Goal: Transaction & Acquisition: Purchase product/service

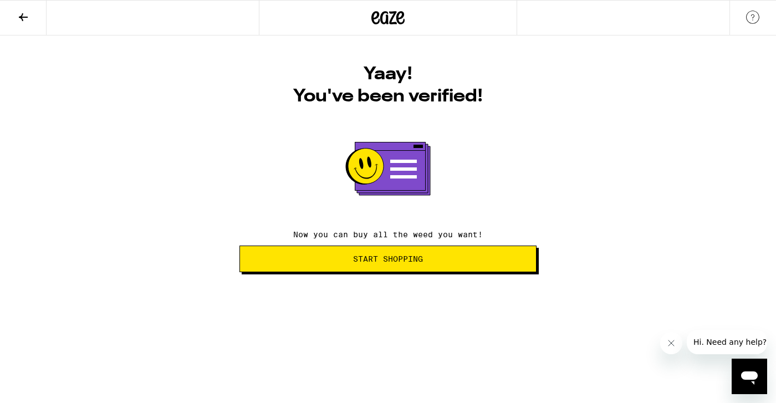
click at [377, 263] on span "Start Shopping" at bounding box center [388, 259] width 70 height 8
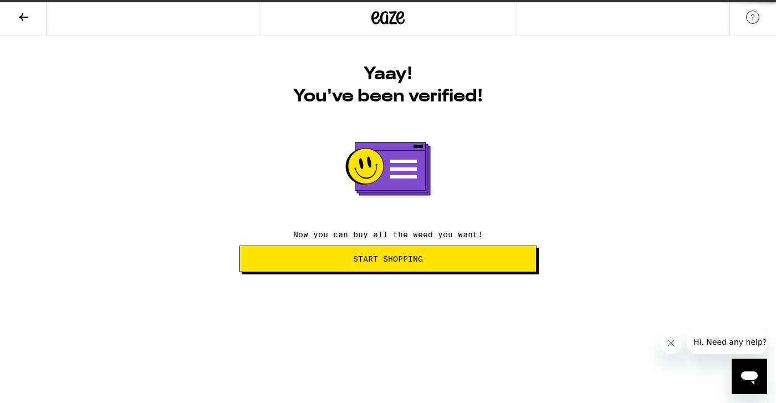
click at [380, 14] on icon at bounding box center [388, 18] width 33 height 20
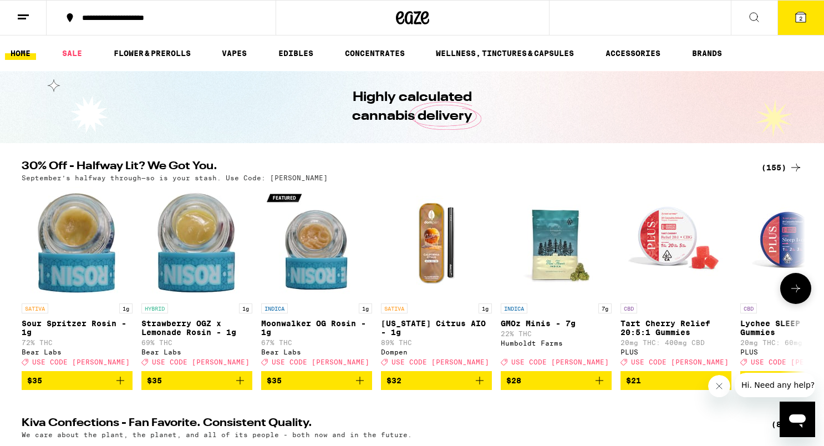
scroll to position [106, 0]
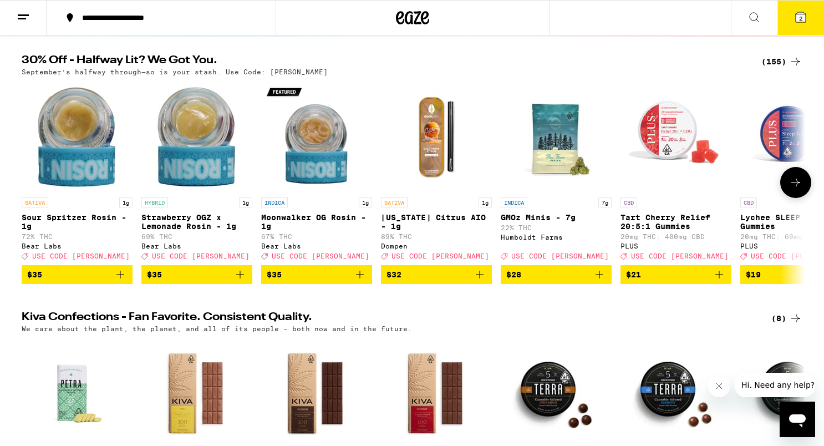
click at [776, 189] on icon at bounding box center [795, 182] width 13 height 13
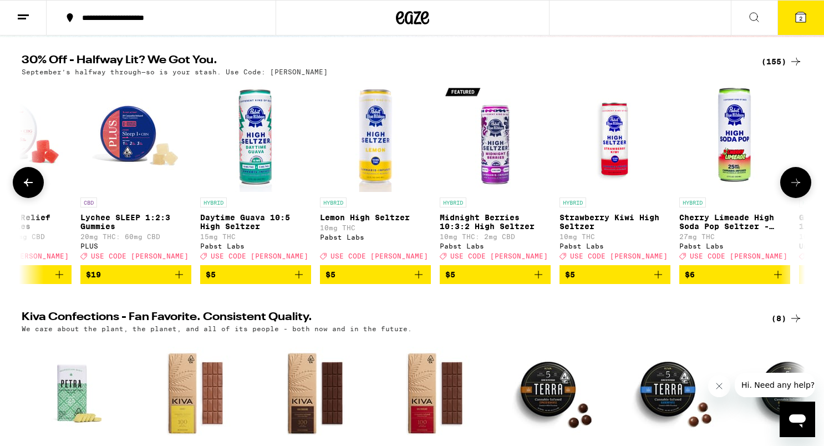
click at [776, 189] on icon at bounding box center [795, 182] width 13 height 13
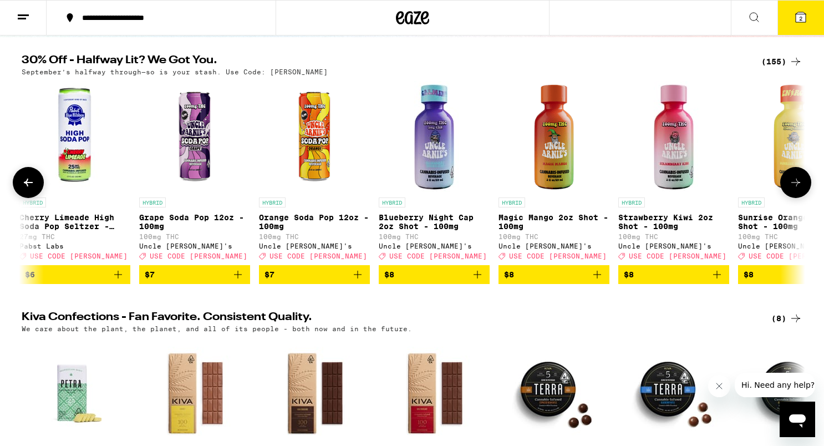
click at [776, 189] on icon at bounding box center [795, 182] width 13 height 13
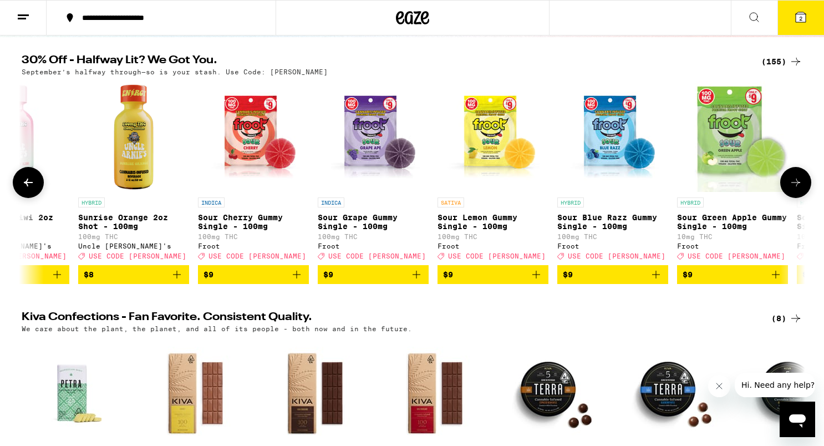
click at [776, 189] on icon at bounding box center [795, 182] width 13 height 13
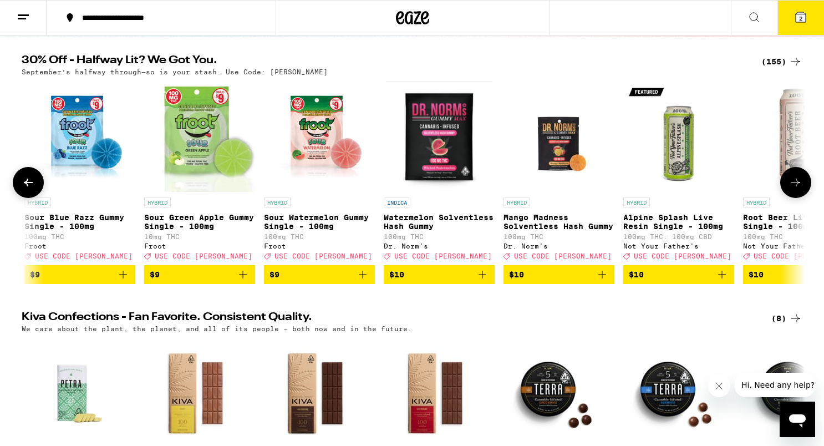
scroll to position [0, 2640]
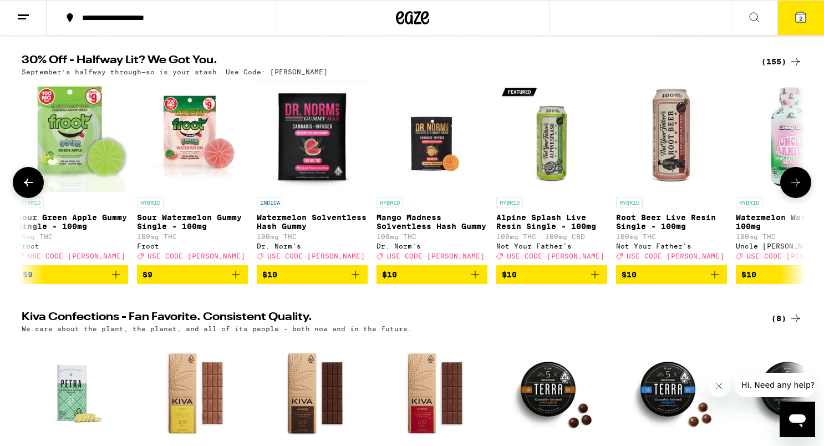
click at [776, 189] on icon at bounding box center [795, 182] width 13 height 13
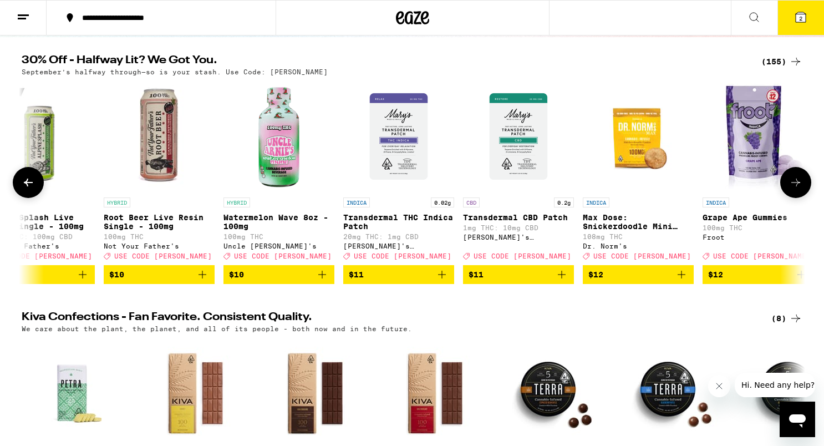
scroll to position [0, 3299]
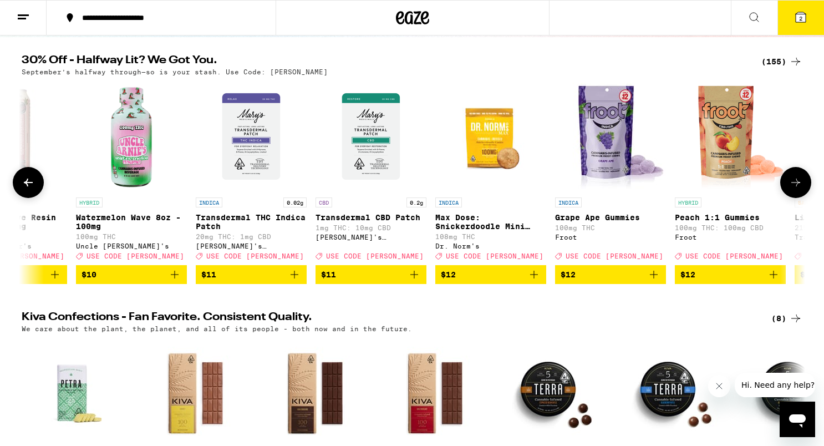
click at [776, 189] on icon at bounding box center [795, 182] width 13 height 13
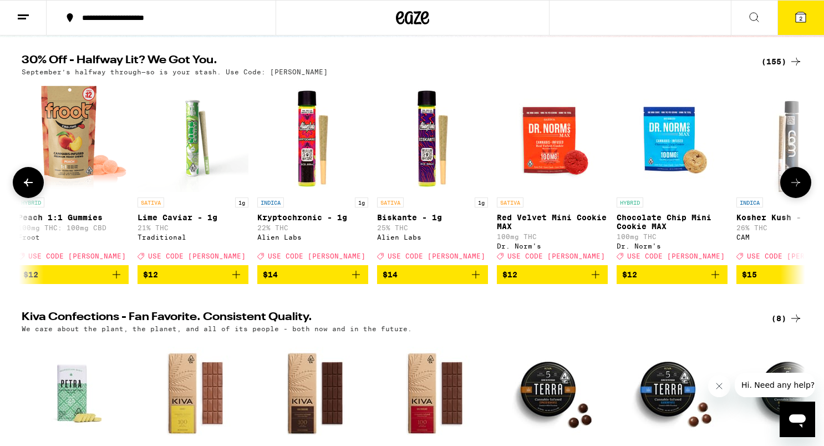
scroll to position [0, 3959]
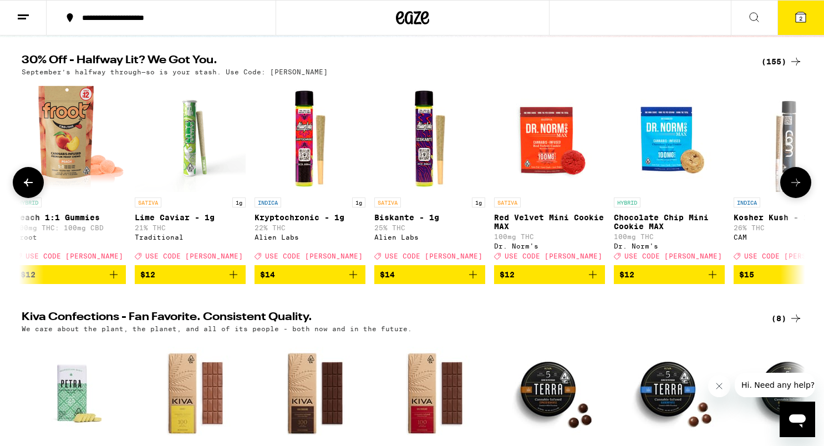
click at [776, 189] on icon at bounding box center [795, 182] width 13 height 13
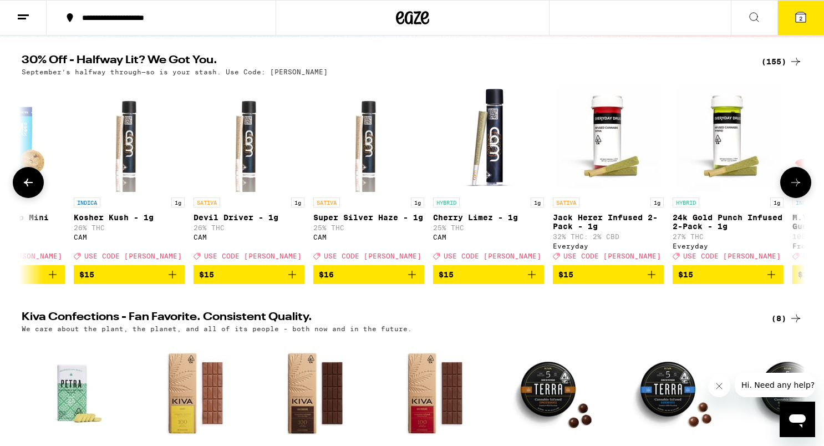
click at [776, 189] on icon at bounding box center [795, 182] width 13 height 13
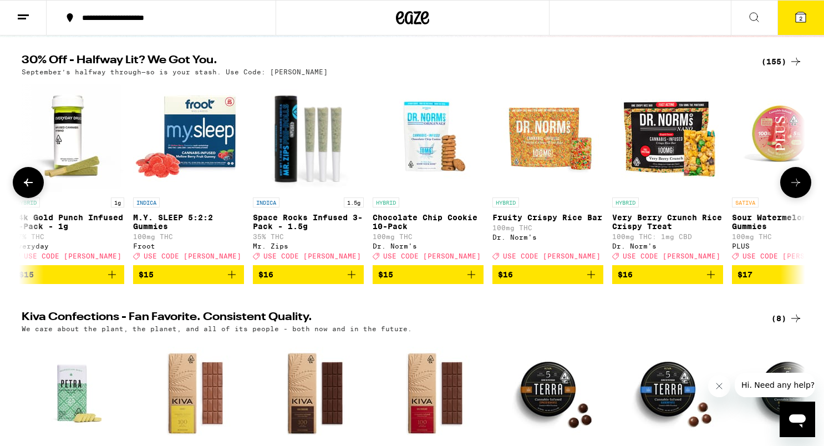
scroll to position [0, 5279]
click at [776, 189] on icon at bounding box center [795, 182] width 13 height 13
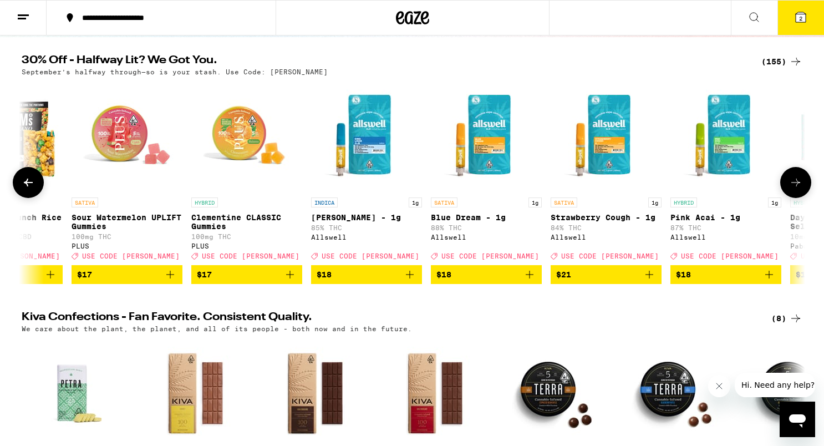
click at [776, 189] on icon at bounding box center [795, 182] width 13 height 13
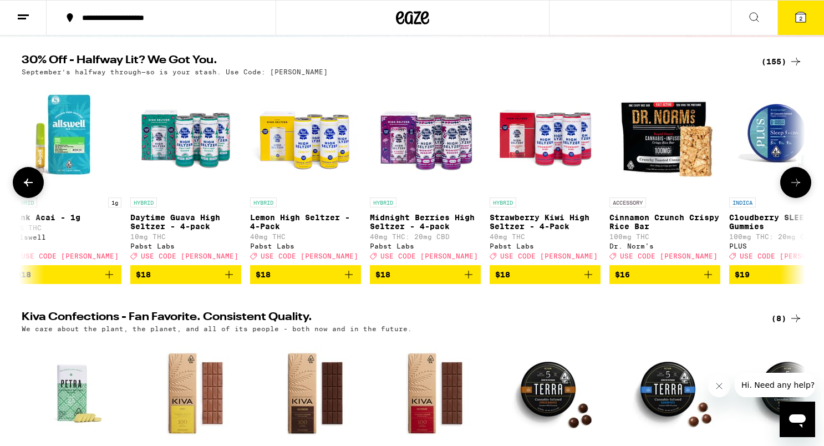
click at [776, 189] on icon at bounding box center [795, 182] width 13 height 13
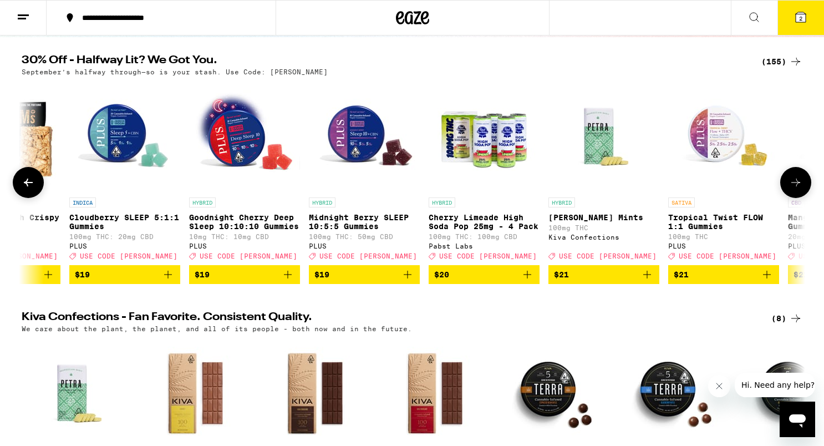
click at [776, 189] on icon at bounding box center [795, 182] width 13 height 13
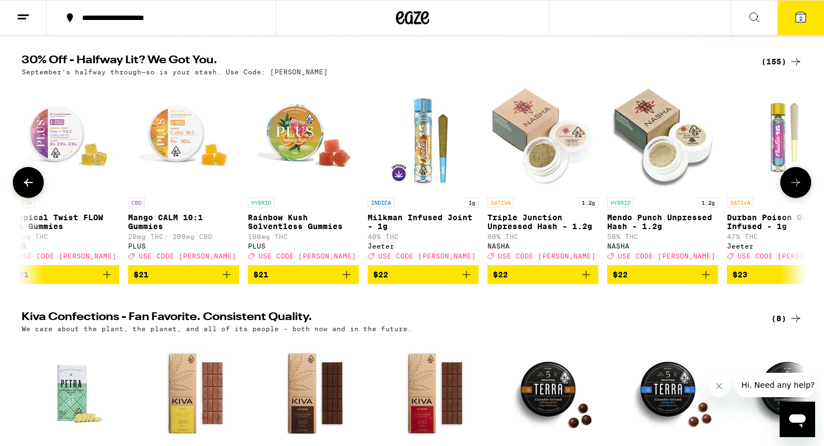
click at [776, 189] on icon at bounding box center [795, 182] width 13 height 13
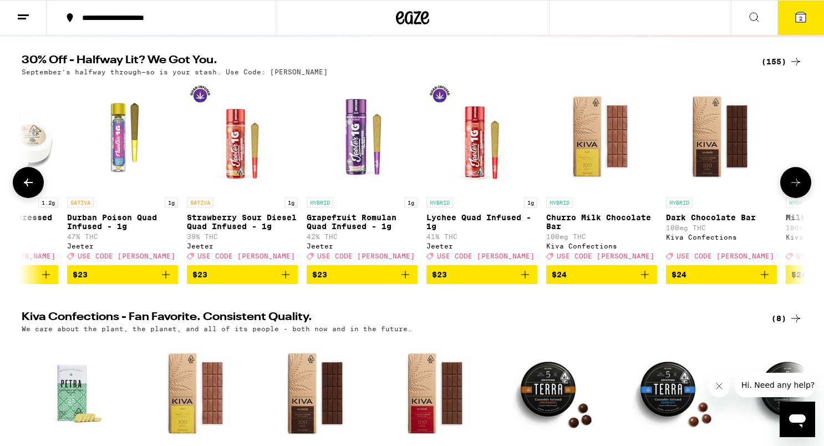
click at [776, 189] on icon at bounding box center [795, 182] width 13 height 13
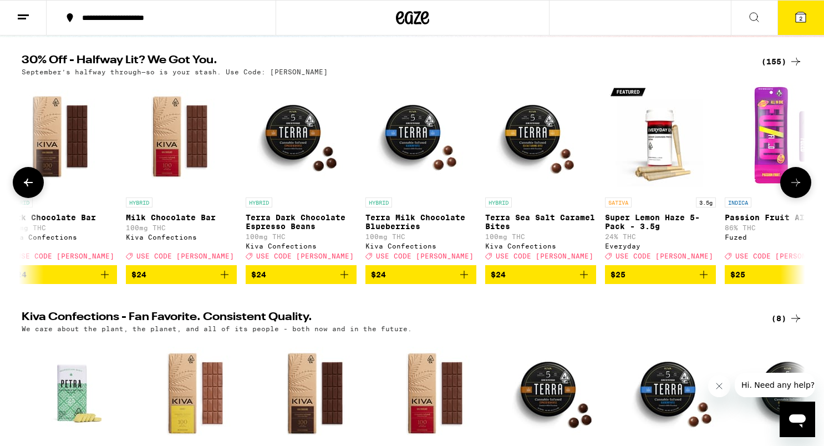
click at [776, 189] on icon at bounding box center [795, 182] width 13 height 13
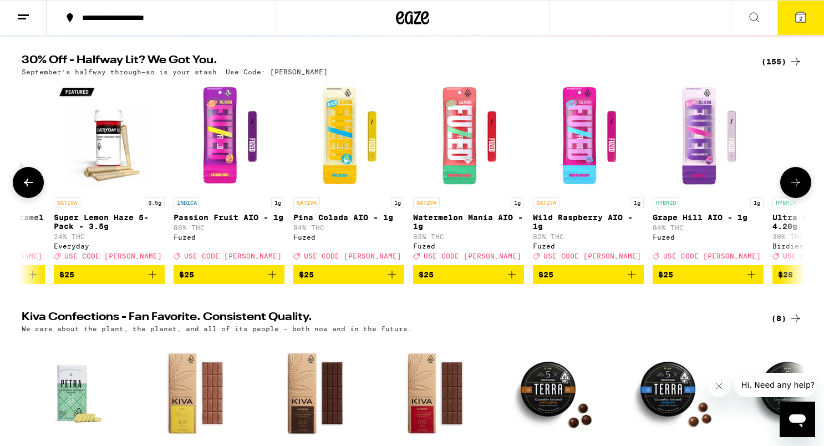
scroll to position [0, 9898]
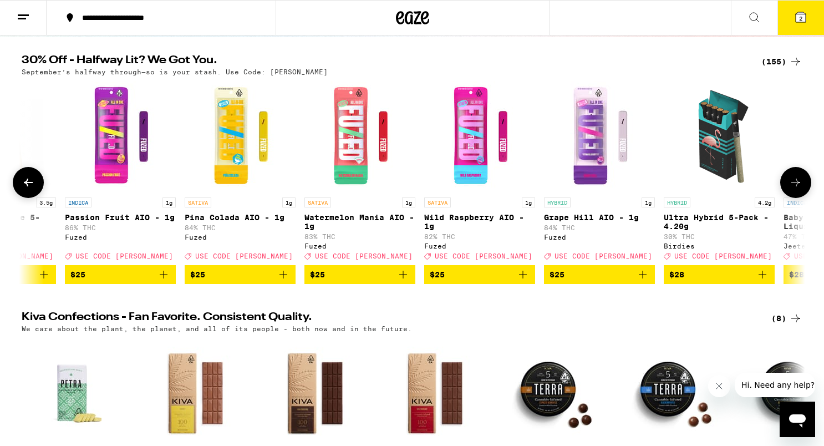
click at [776, 189] on icon at bounding box center [795, 182] width 13 height 13
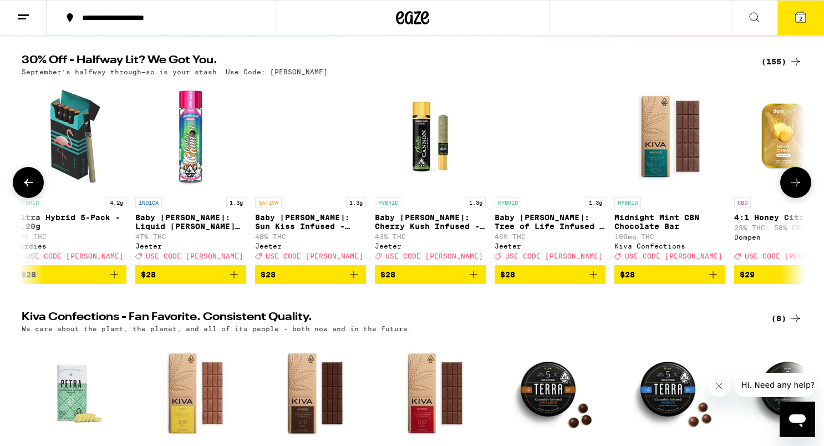
scroll to position [0, 10558]
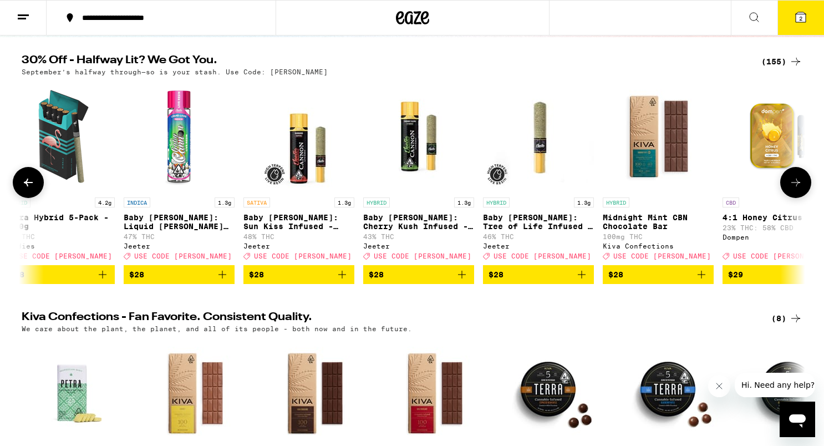
click at [776, 189] on icon at bounding box center [795, 182] width 13 height 13
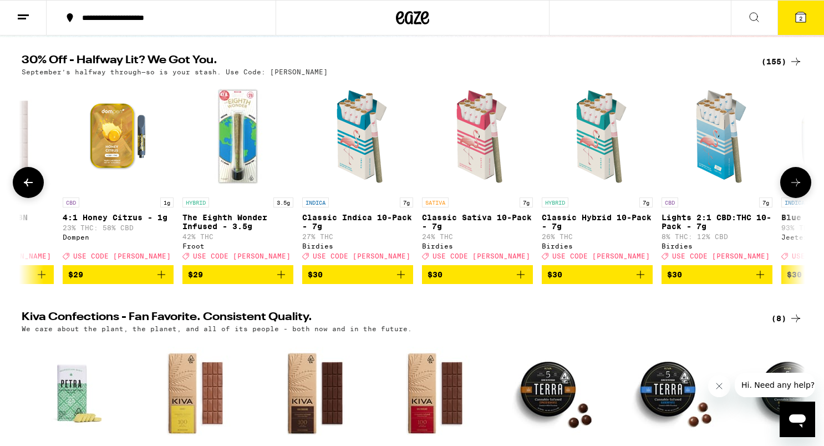
click at [776, 189] on icon at bounding box center [795, 182] width 13 height 13
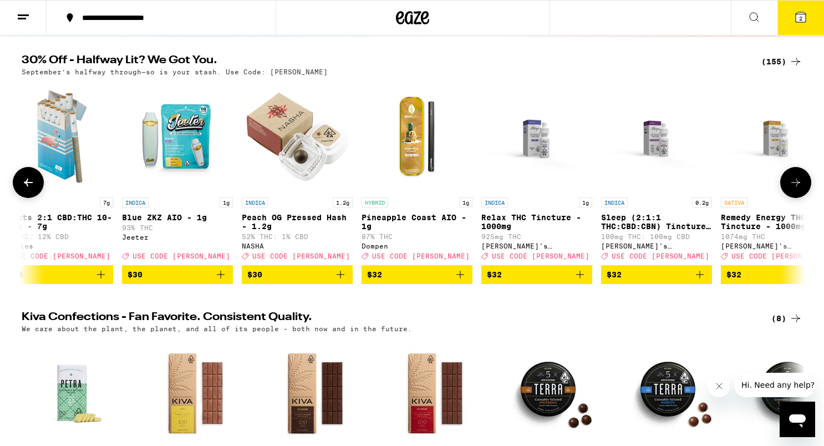
scroll to position [0, 11878]
click at [776, 189] on icon at bounding box center [795, 182] width 13 height 13
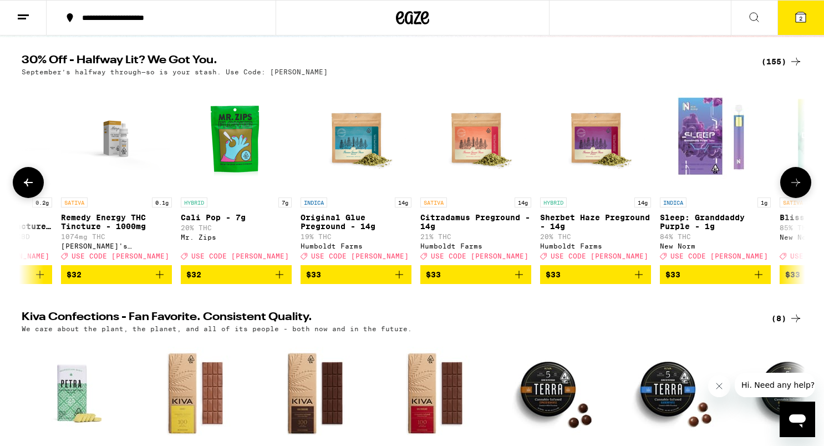
scroll to position [0, 12538]
click at [776, 189] on icon at bounding box center [795, 182] width 13 height 13
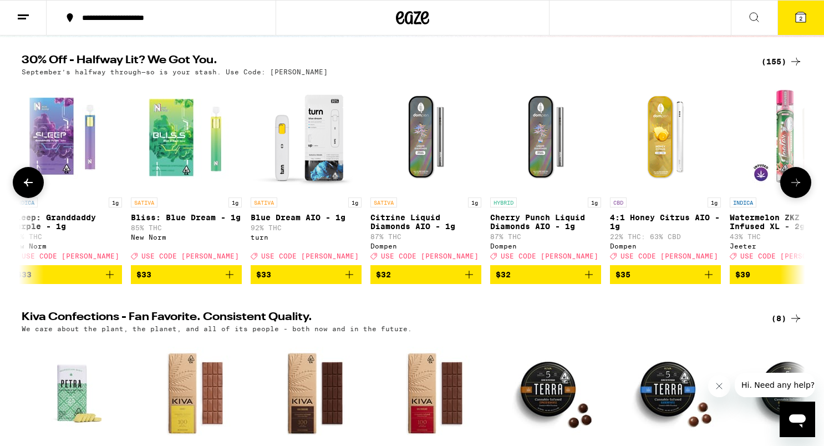
scroll to position [0, 13198]
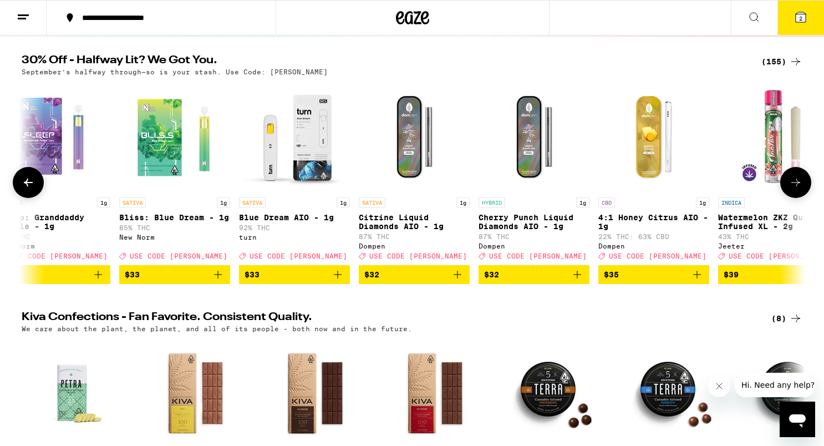
click at [776, 189] on icon at bounding box center [795, 182] width 13 height 13
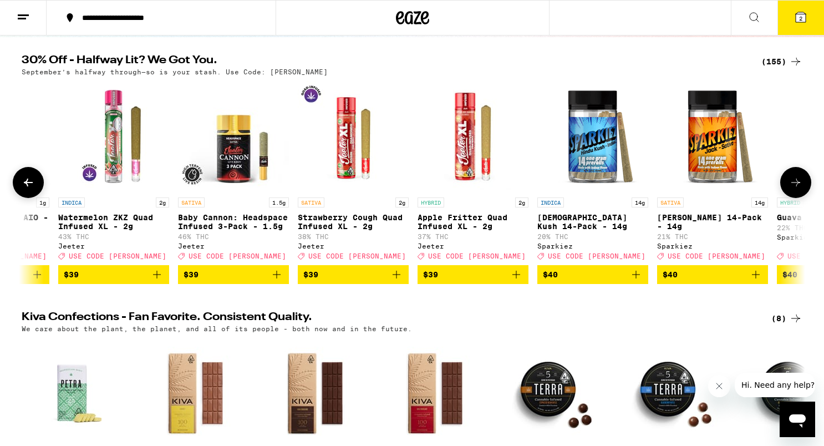
click at [776, 189] on icon at bounding box center [795, 182] width 13 height 13
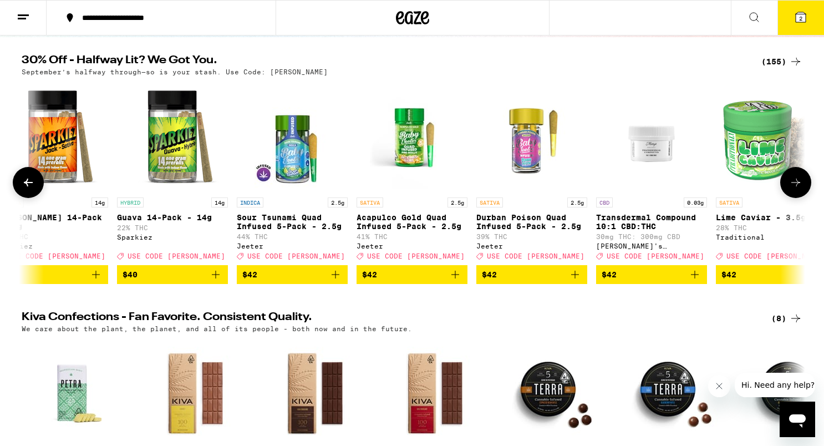
click at [776, 189] on icon at bounding box center [795, 182] width 13 height 13
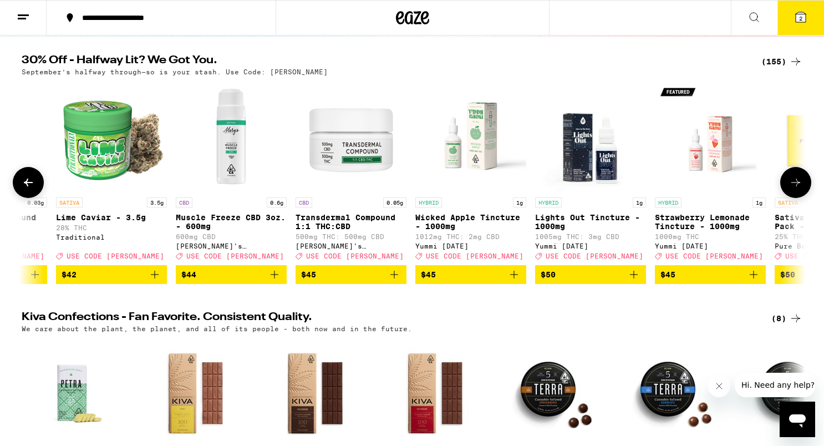
click at [776, 189] on icon at bounding box center [795, 182] width 13 height 13
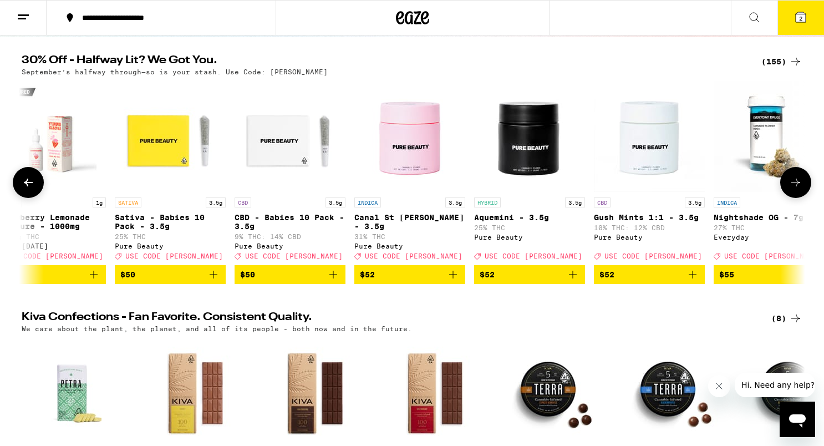
click at [776, 189] on icon at bounding box center [795, 182] width 13 height 13
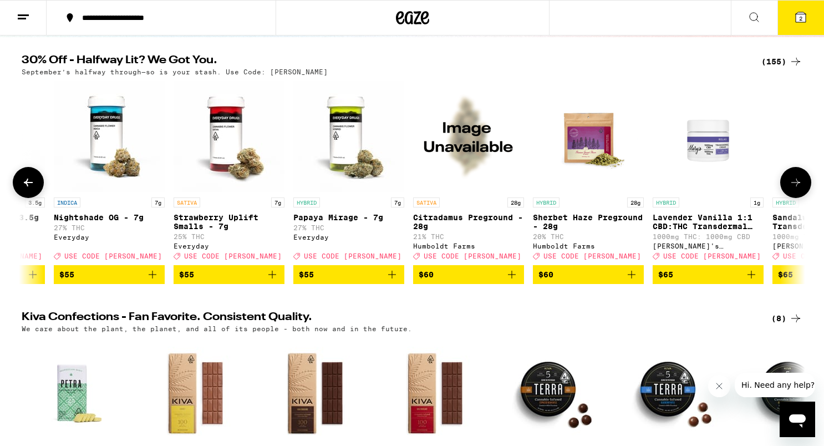
click at [776, 189] on icon at bounding box center [795, 182] width 13 height 13
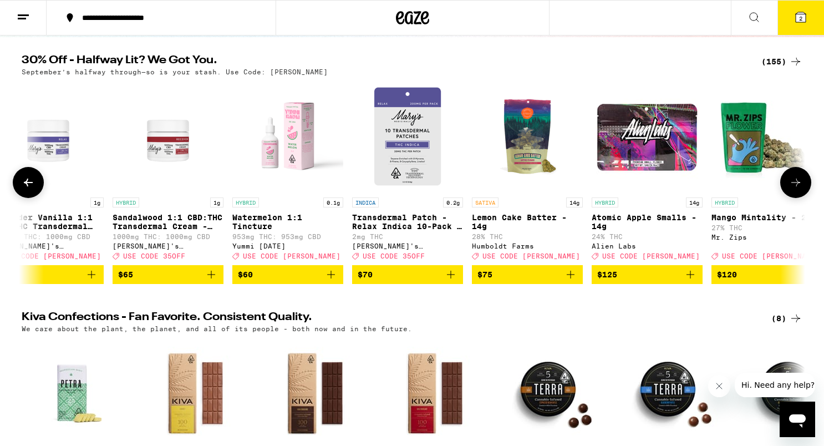
click at [776, 189] on icon at bounding box center [795, 182] width 13 height 13
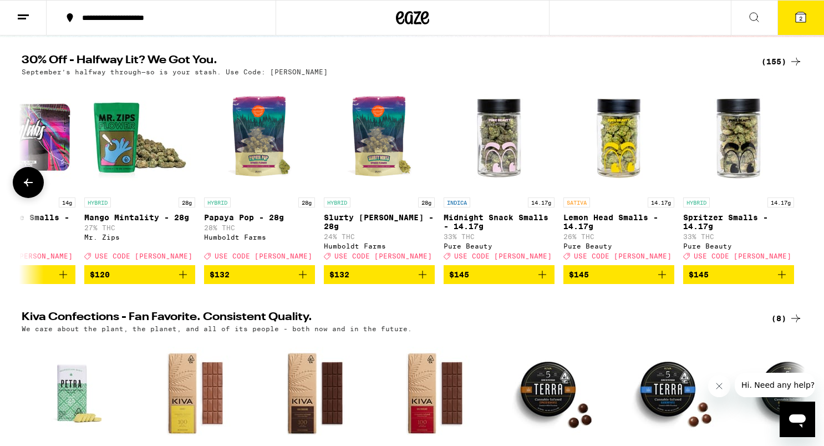
scroll to position [0, 17785]
click at [776, 190] on div at bounding box center [795, 182] width 31 height 31
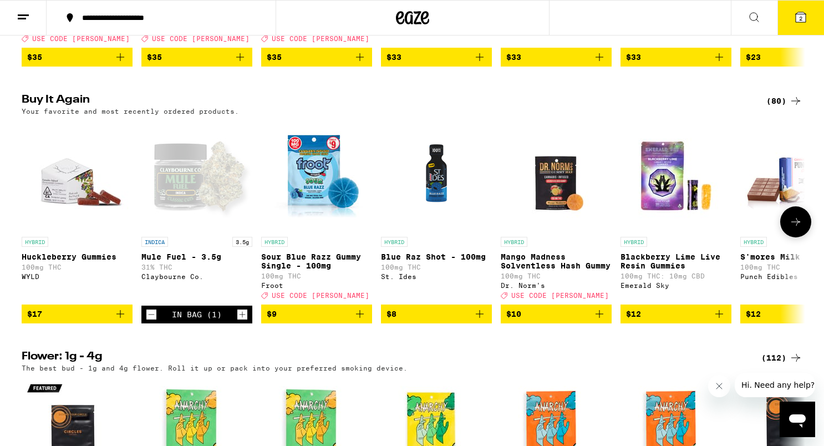
scroll to position [1098, 0]
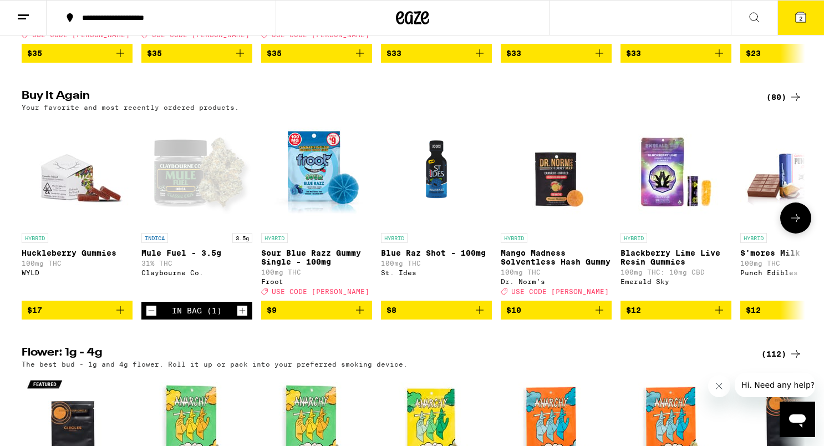
click at [207, 257] on p "Mule Fuel - 3.5g" at bounding box center [196, 252] width 111 height 9
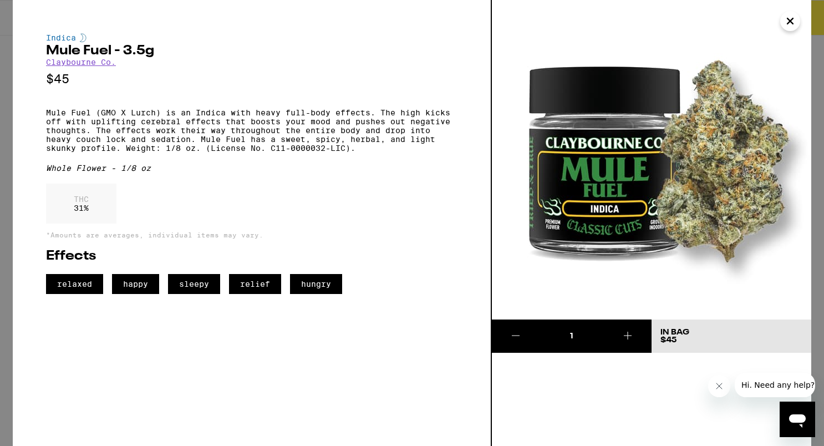
click at [776, 17] on icon "Close" at bounding box center [790, 21] width 13 height 17
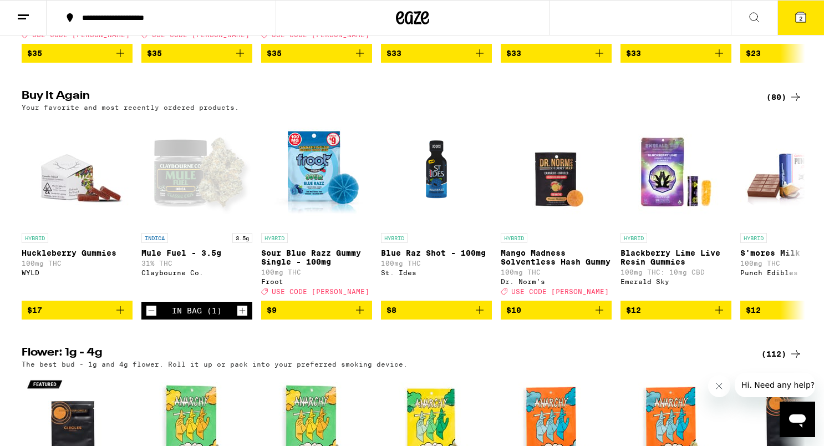
click at [776, 26] on button "2" at bounding box center [800, 18] width 47 height 34
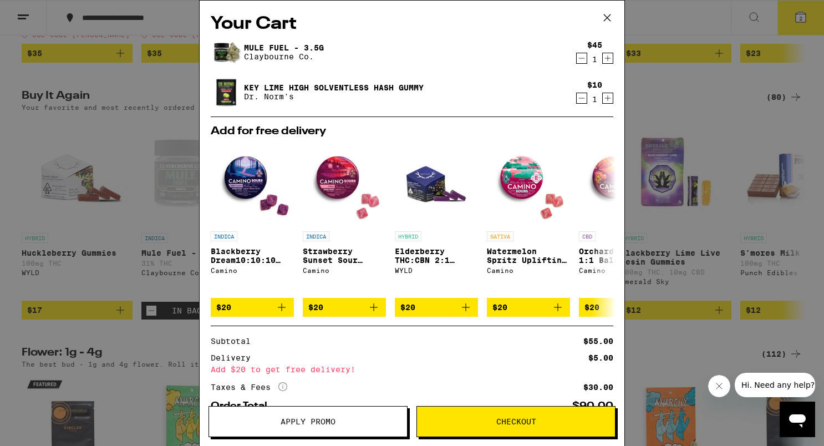
click at [582, 100] on icon "Decrement" at bounding box center [582, 97] width 10 height 13
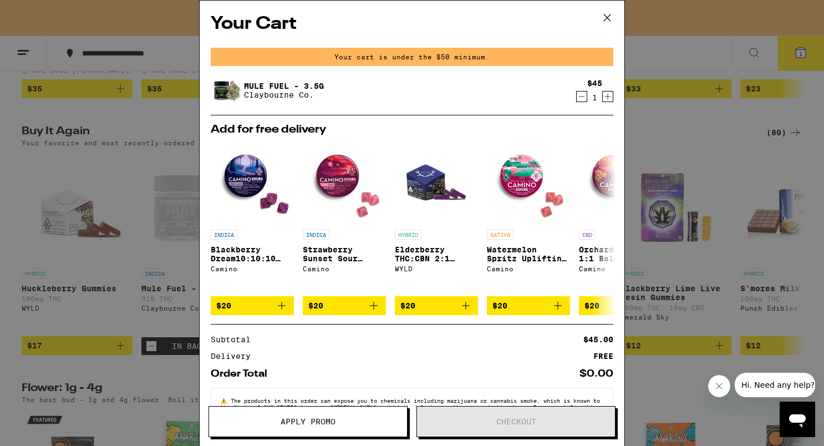
scroll to position [1133, 0]
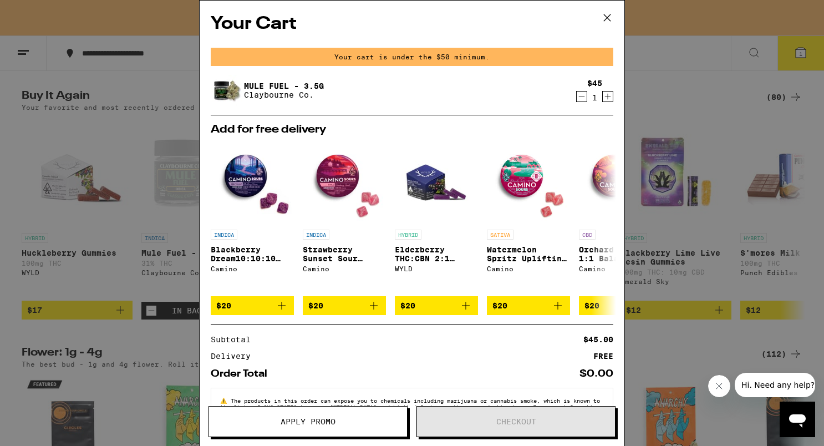
click at [608, 21] on icon at bounding box center [607, 17] width 17 height 17
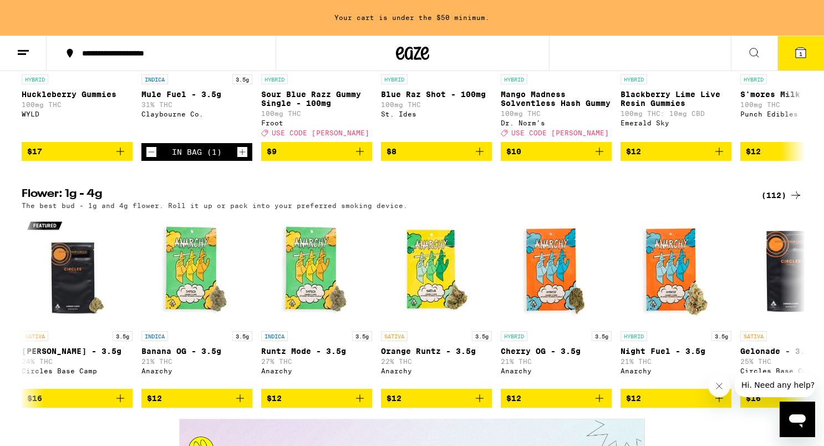
scroll to position [794, 0]
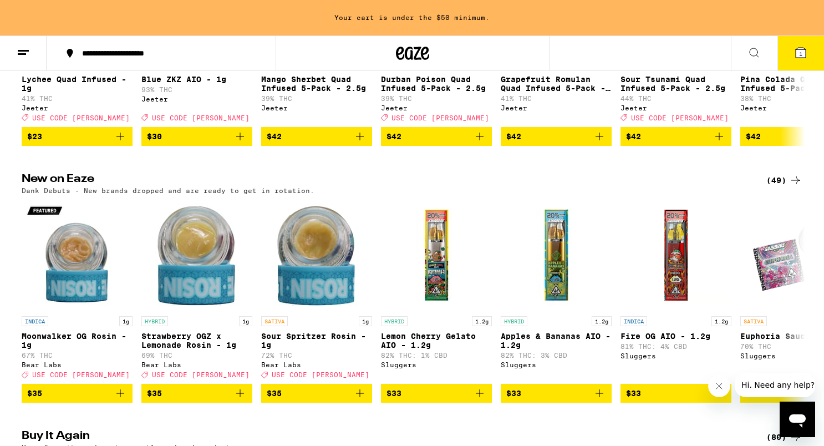
click at [27, 53] on icon at bounding box center [23, 52] width 13 height 13
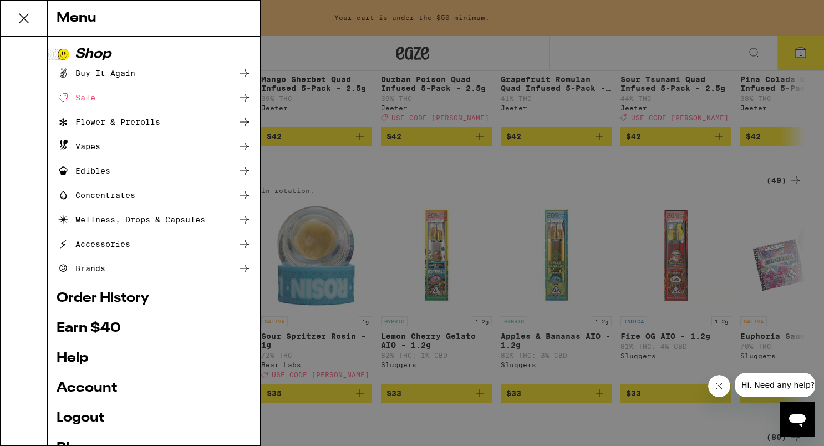
click at [104, 115] on div "Flower & Prerolls" at bounding box center [109, 121] width 104 height 13
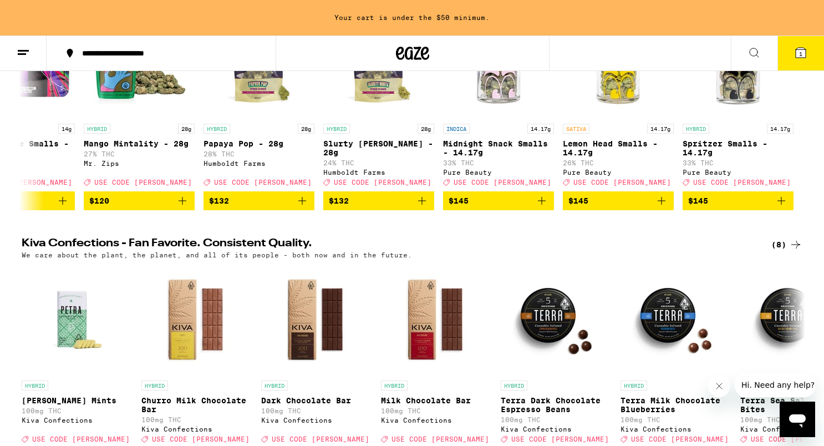
scroll to position [0, 0]
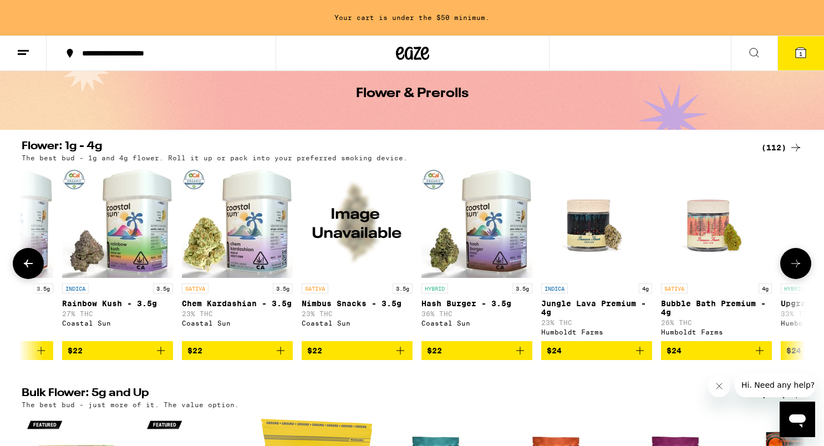
scroll to position [0, 2117]
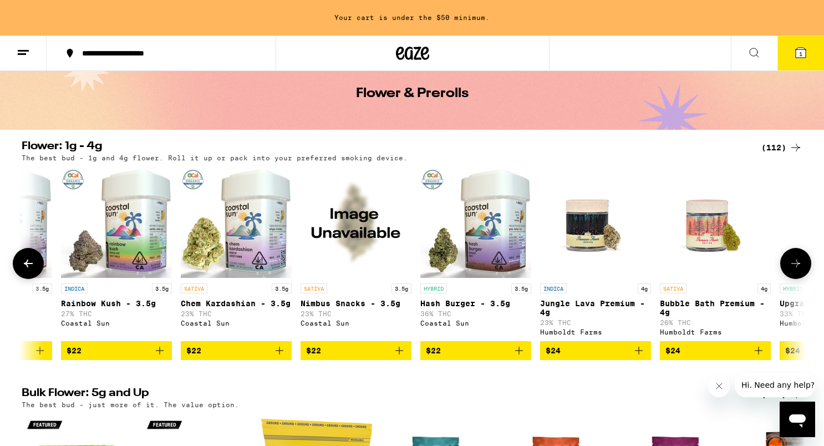
click at [484, 301] on p "Hash Burger - 3.5g" at bounding box center [475, 303] width 111 height 9
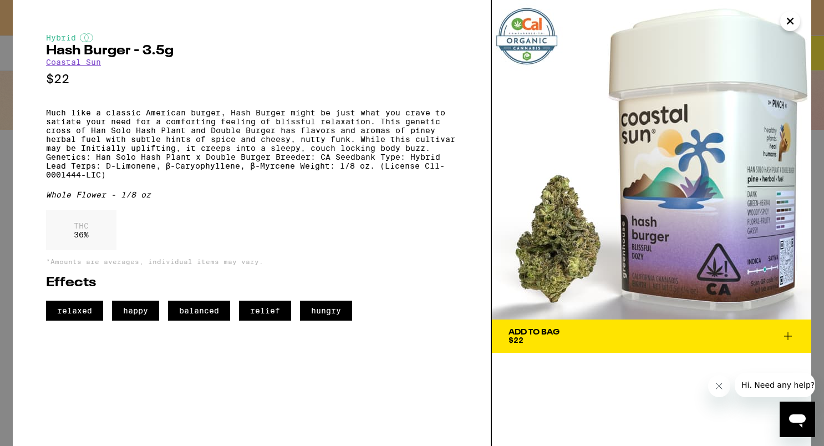
click at [776, 27] on icon "Close" at bounding box center [790, 21] width 13 height 17
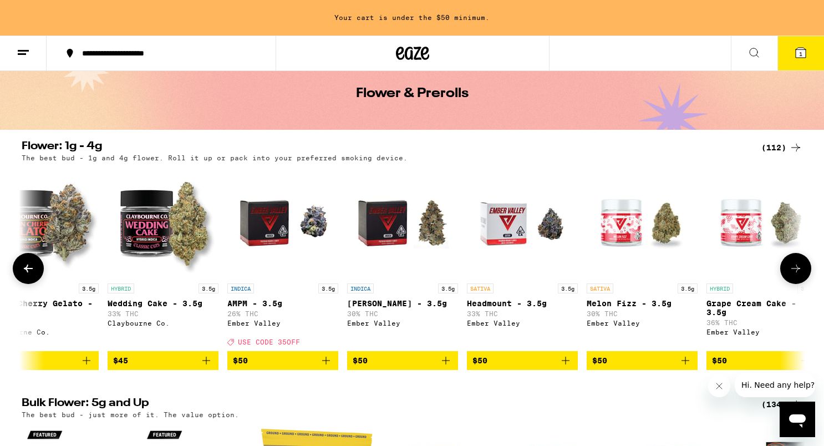
scroll to position [0, 6750]
